Goal: Task Accomplishment & Management: Complete application form

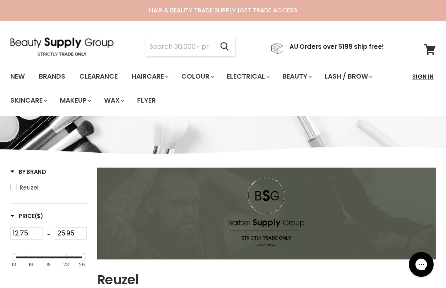
click at [423, 77] on link "Sign In" at bounding box center [422, 76] width 31 height 17
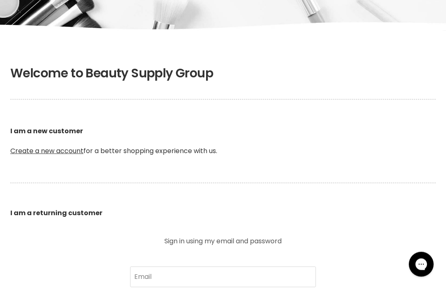
scroll to position [119, 0]
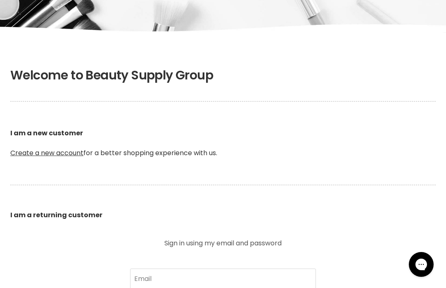
click at [38, 145] on p "I am a new customer Create a new account for a better shopping experience with …" at bounding box center [223, 142] width 426 height 69
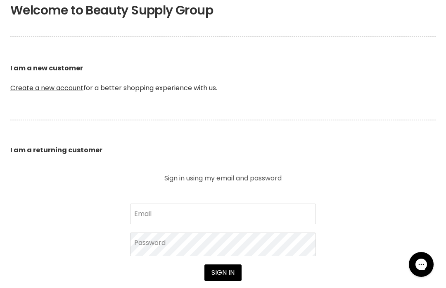
scroll to position [186, 0]
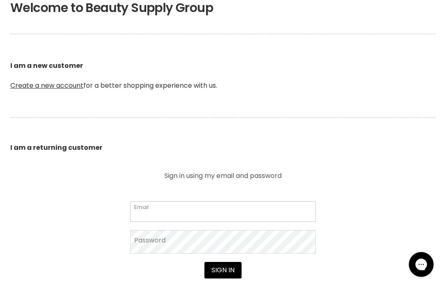
click at [269, 215] on input "Email" at bounding box center [223, 211] width 186 height 21
click at [274, 209] on input "Email" at bounding box center [223, 211] width 186 height 21
click at [62, 88] on link "Create a new account" at bounding box center [46, 86] width 73 height 10
